Goal: Task Accomplishment & Management: Complete application form

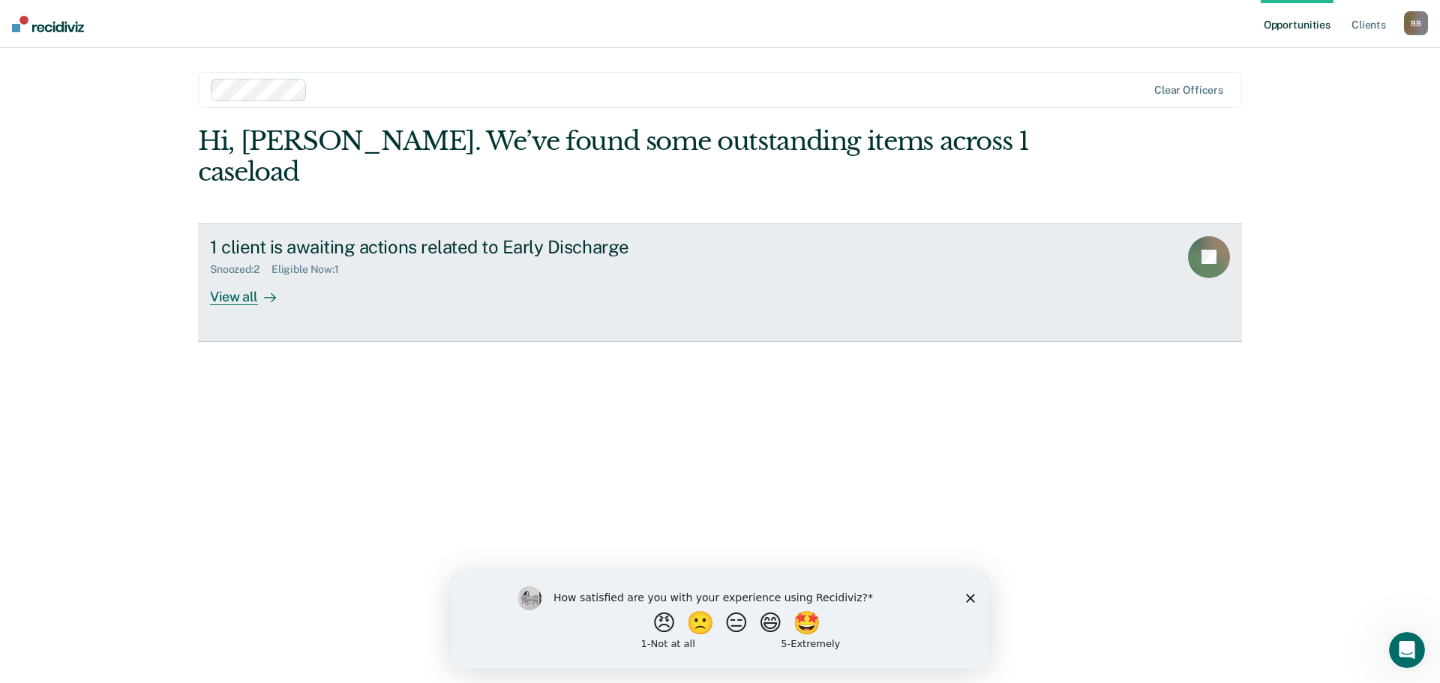
click at [253, 276] on div "View all" at bounding box center [252, 290] width 84 height 29
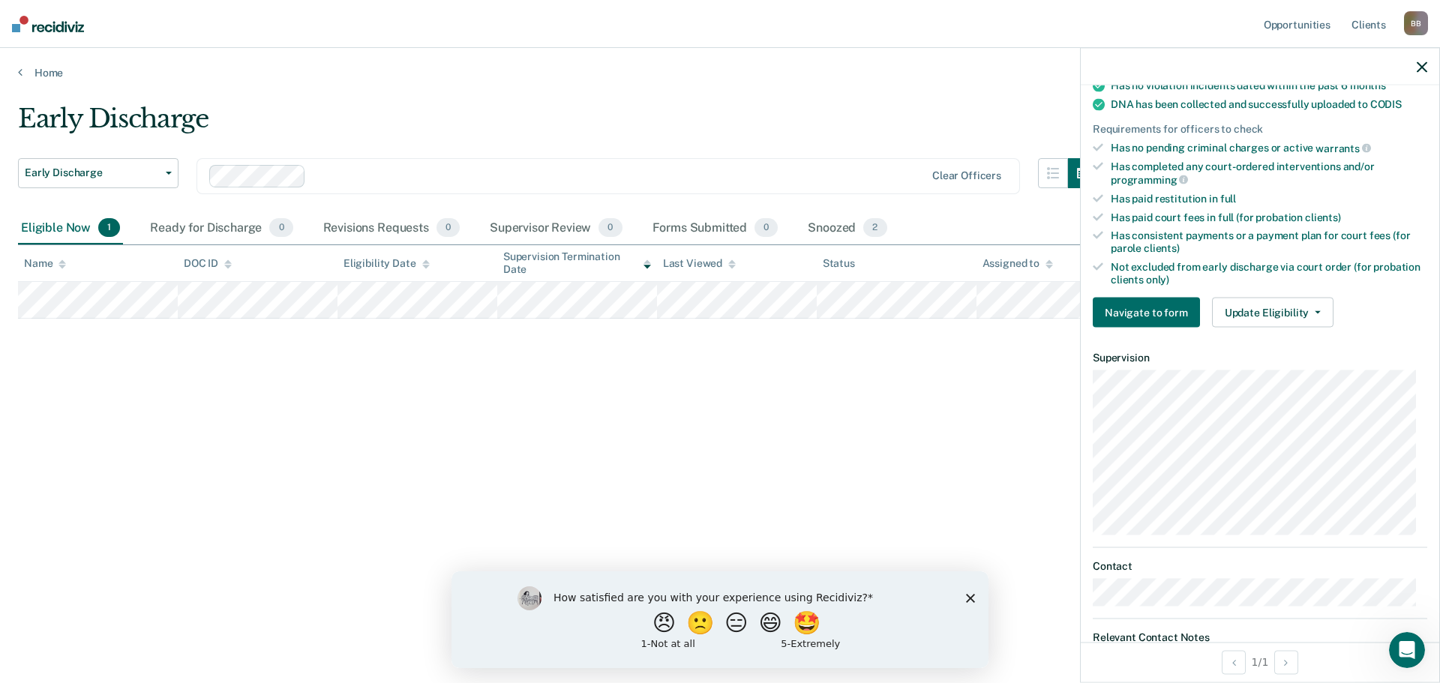
scroll to position [436, 0]
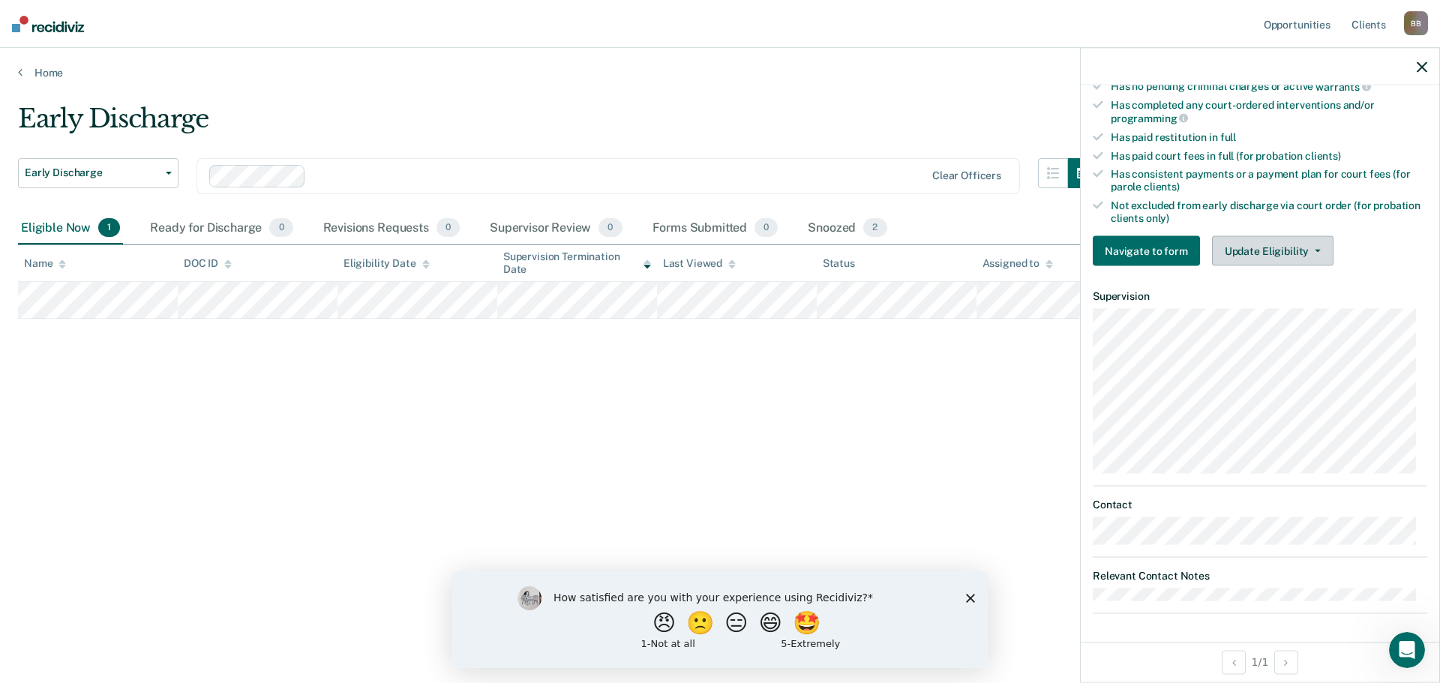
click at [1317, 247] on button "Update Eligibility" at bounding box center [1272, 251] width 121 height 30
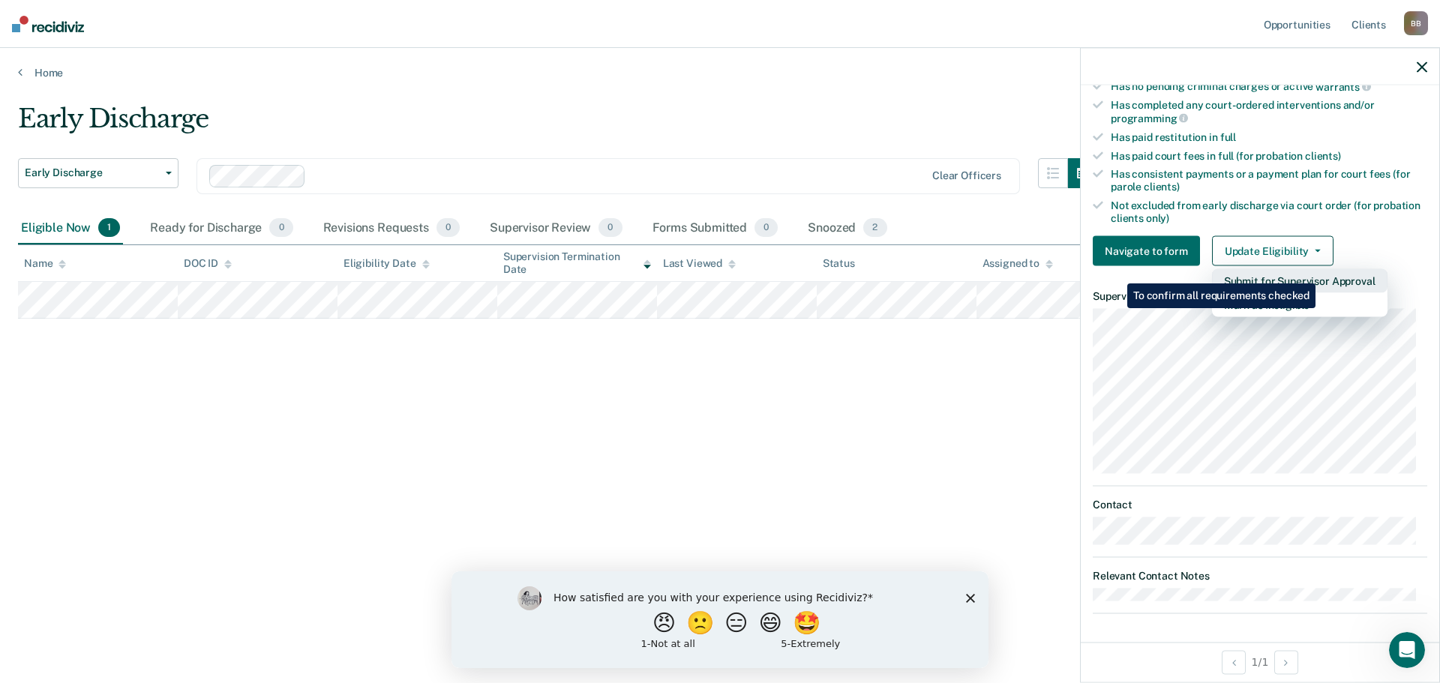
click at [1318, 272] on button "Submit for Supervisor Approval" at bounding box center [1299, 281] width 175 height 24
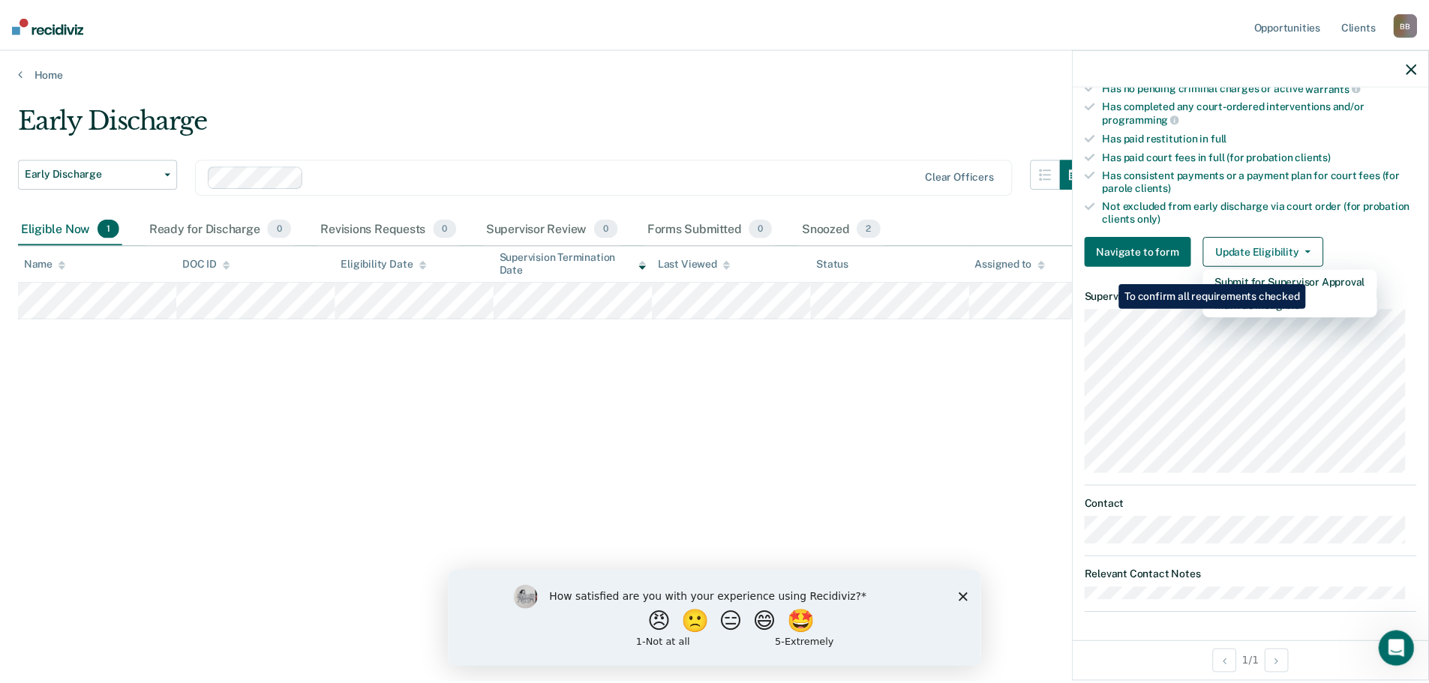
scroll to position [244, 0]
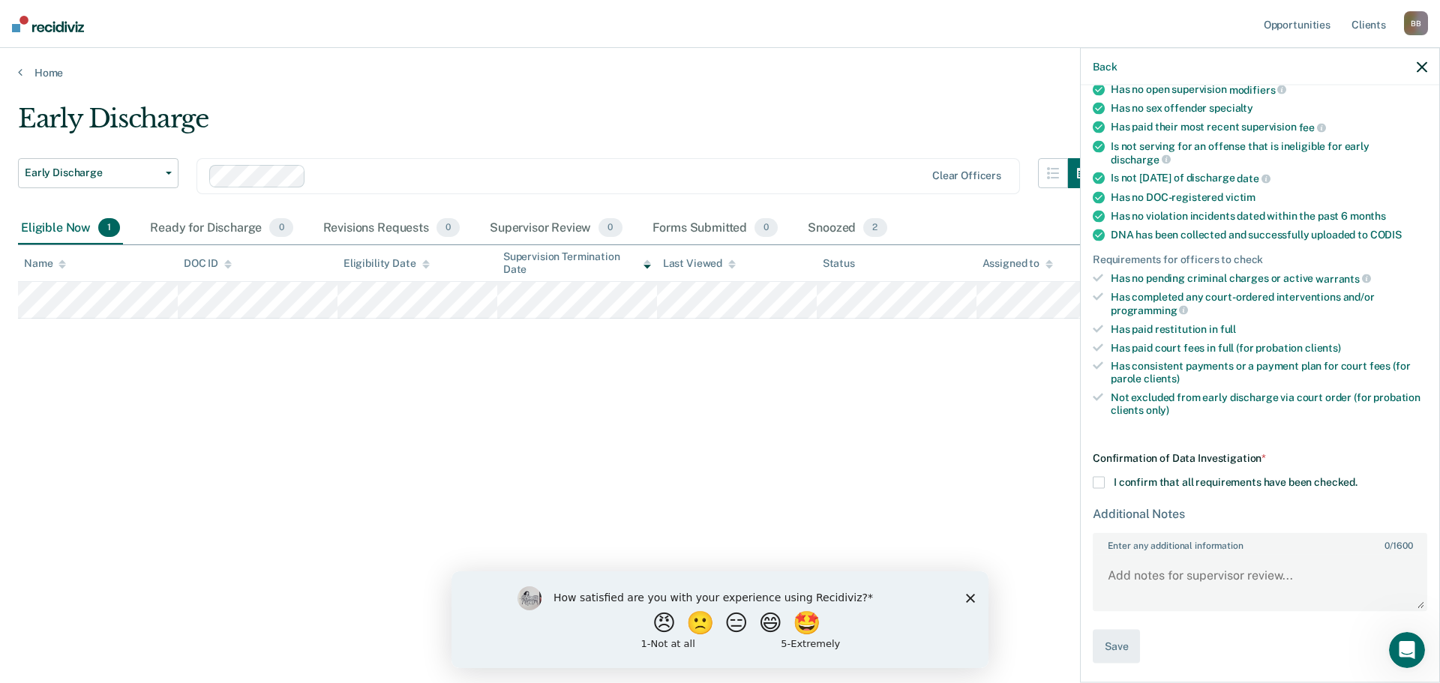
click at [1100, 472] on div "Confirmation of Data Investigation * I confirm that all requirements have been …" at bounding box center [1260, 557] width 334 height 211
click at [1098, 484] on span at bounding box center [1099, 483] width 12 height 12
click at [1357, 477] on input "I confirm that all requirements have been checked." at bounding box center [1357, 477] width 0 height 0
click at [1136, 574] on textarea "Enter any additional information 0 / 1600" at bounding box center [1259, 581] width 331 height 55
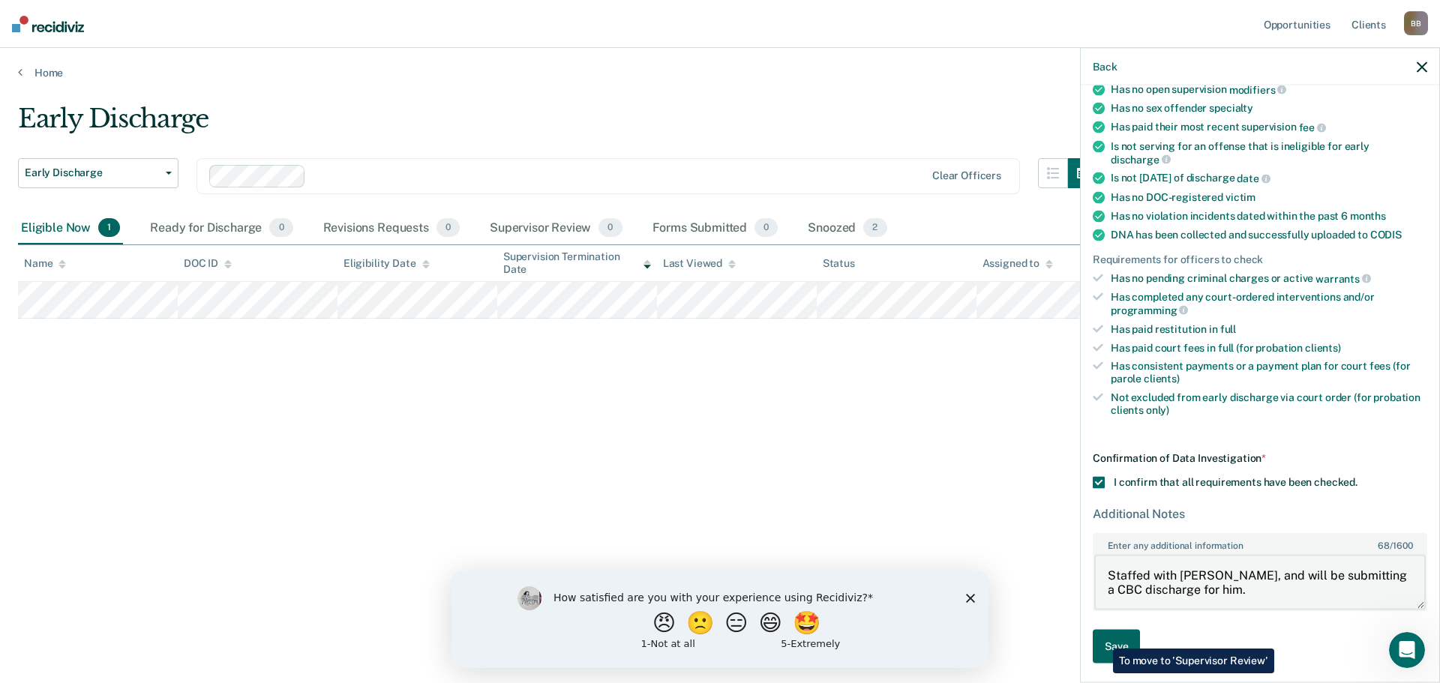
type textarea "Staffed with [PERSON_NAME], and will be submitting a CBC discharge for him."
click at [1102, 637] on button "Save" at bounding box center [1116, 647] width 47 height 34
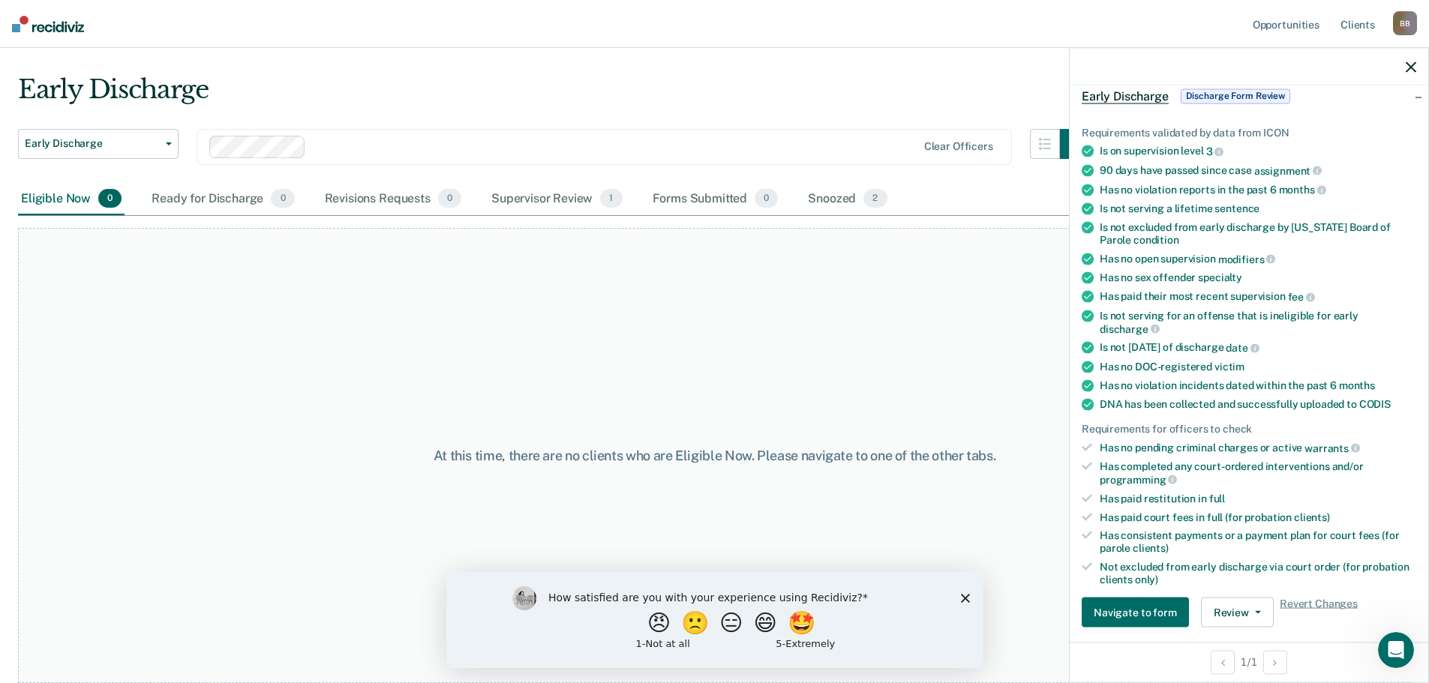
scroll to position [0, 0]
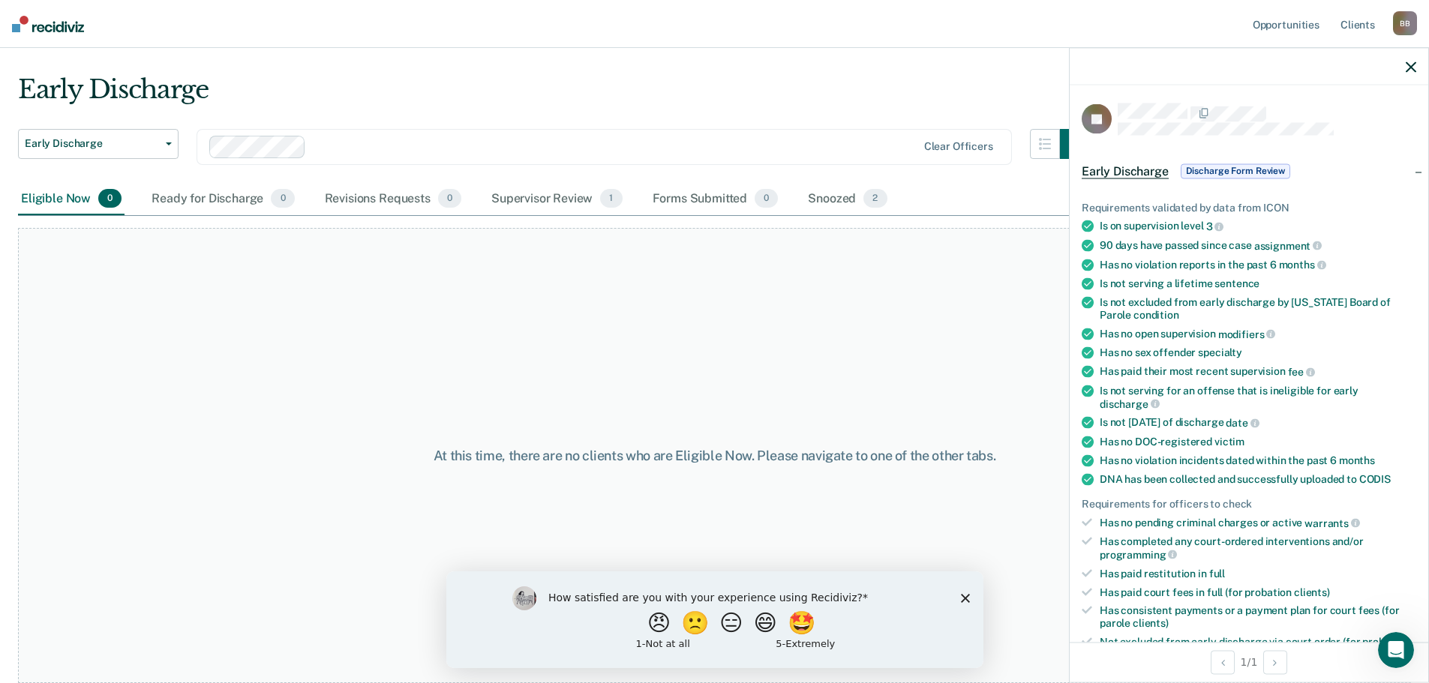
click at [1236, 169] on span "Discharge Form Review" at bounding box center [1234, 170] width 109 height 15
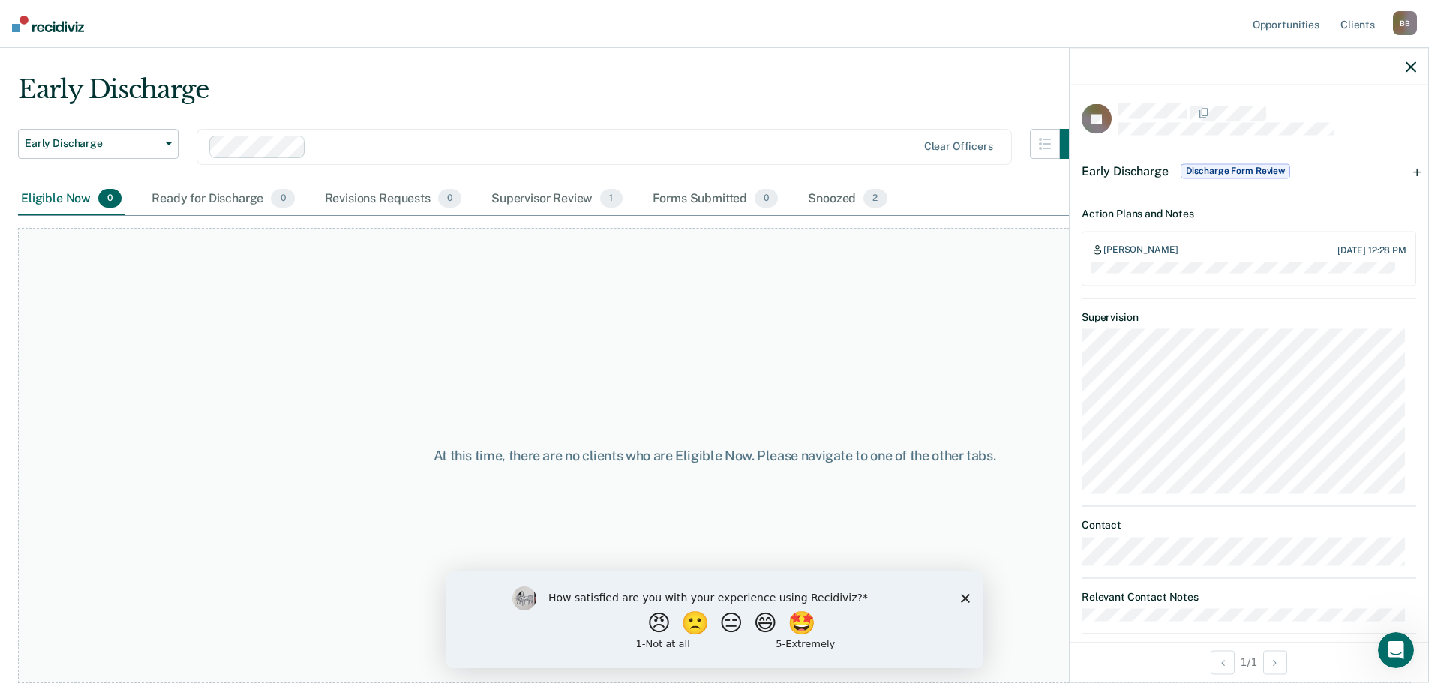
click at [1411, 65] on icon "button" at bounding box center [1410, 66] width 10 height 10
